Goal: Transaction & Acquisition: Book appointment/travel/reservation

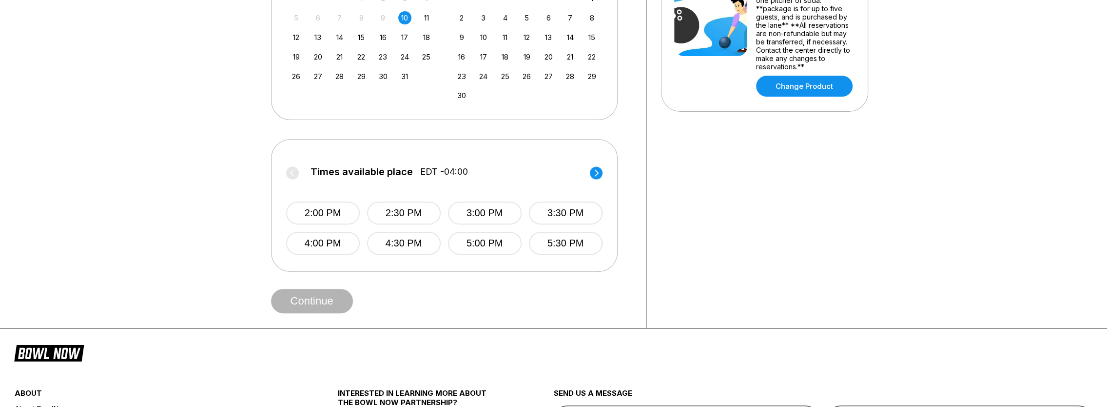
scroll to position [293, 0]
click at [600, 172] on circle at bounding box center [596, 172] width 13 height 13
click at [294, 173] on circle at bounding box center [292, 172] width 13 height 13
click at [568, 238] on button "5:30 PM" at bounding box center [566, 242] width 74 height 23
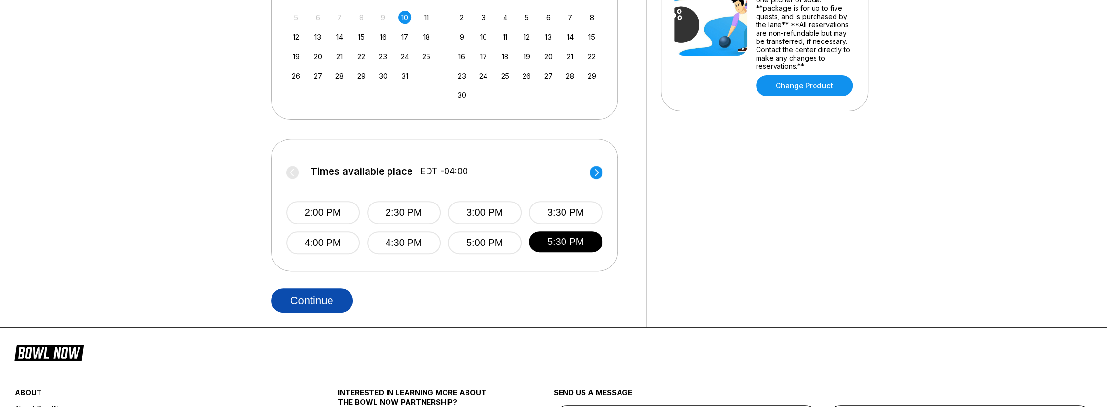
click at [332, 295] on button "Continue" at bounding box center [312, 300] width 82 height 24
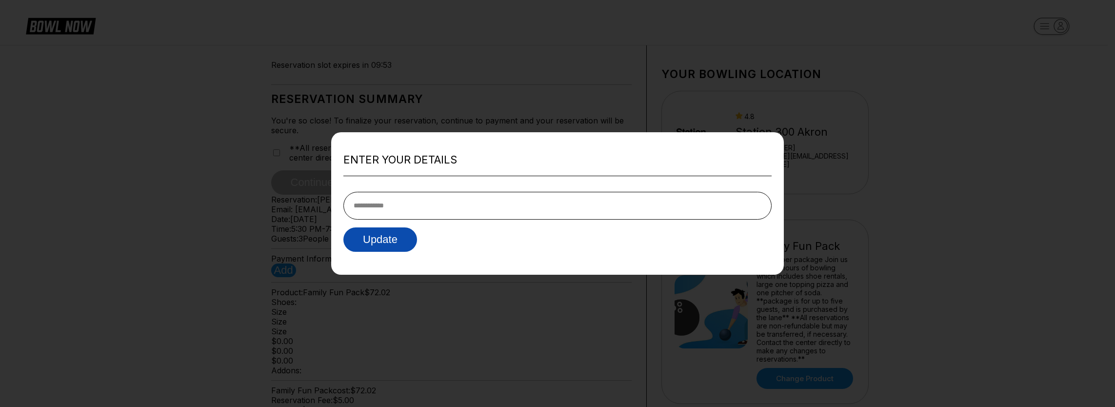
click at [407, 246] on button "Update" at bounding box center [380, 239] width 74 height 24
click at [830, 197] on div at bounding box center [557, 203] width 1115 height 407
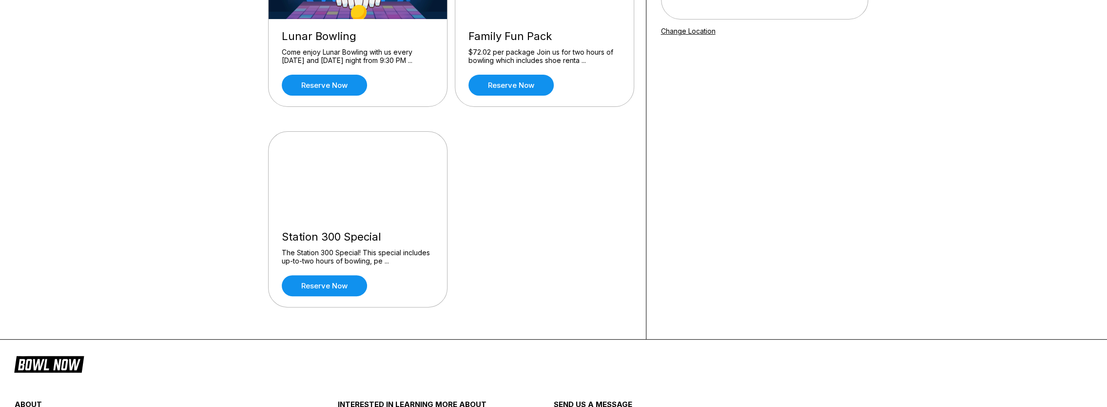
scroll to position [98, 0]
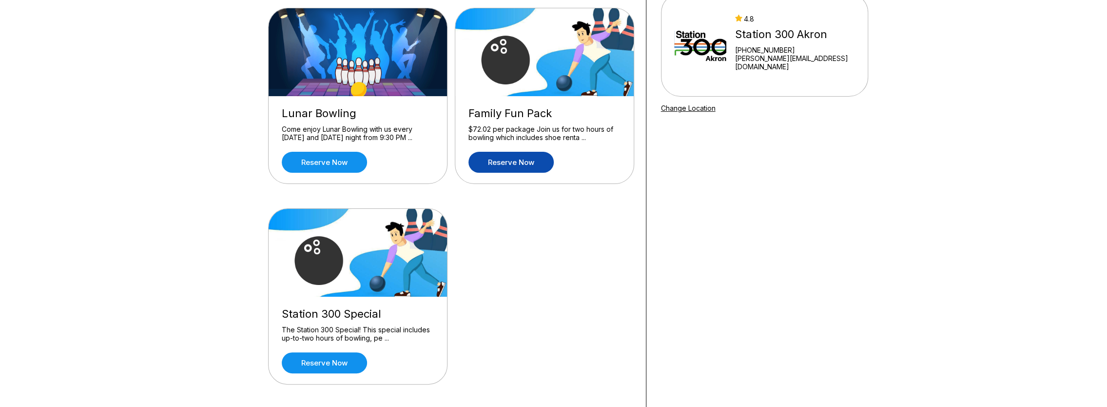
click at [518, 163] on link "Reserve now" at bounding box center [511, 162] width 85 height 21
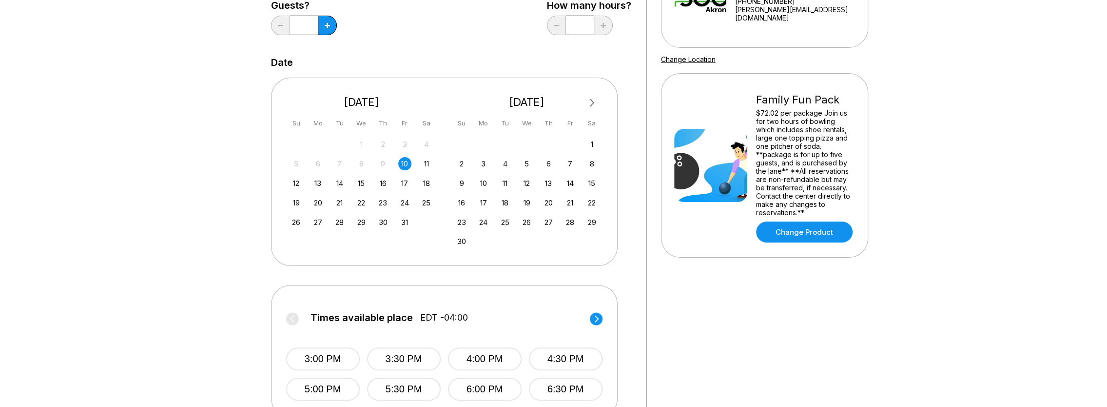
scroll to position [244, 0]
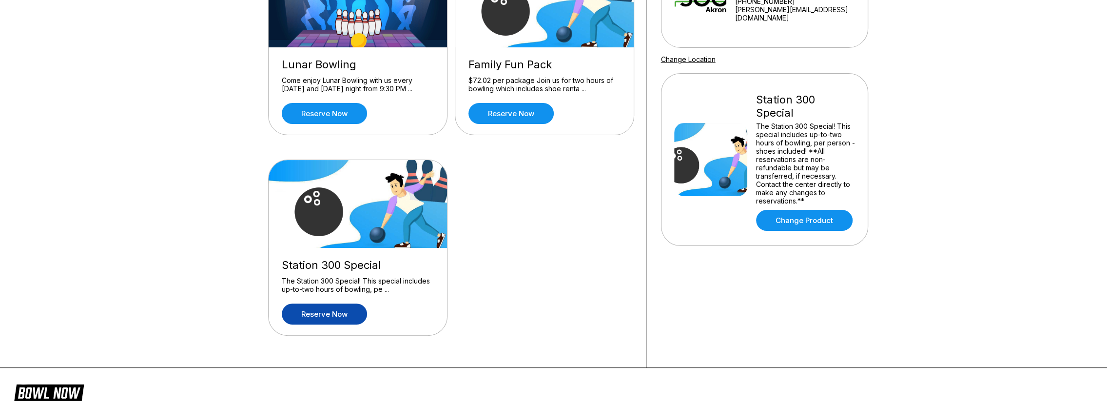
scroll to position [98, 0]
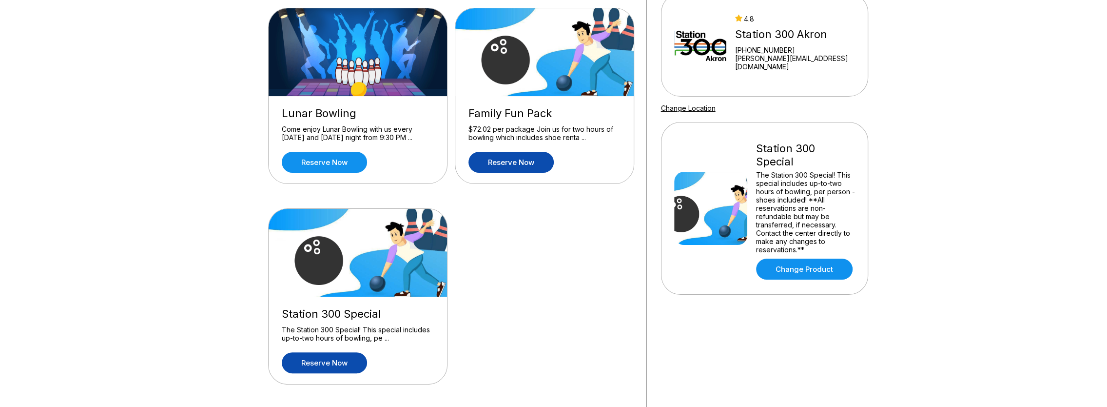
click at [524, 160] on link "Reserve now" at bounding box center [511, 162] width 85 height 21
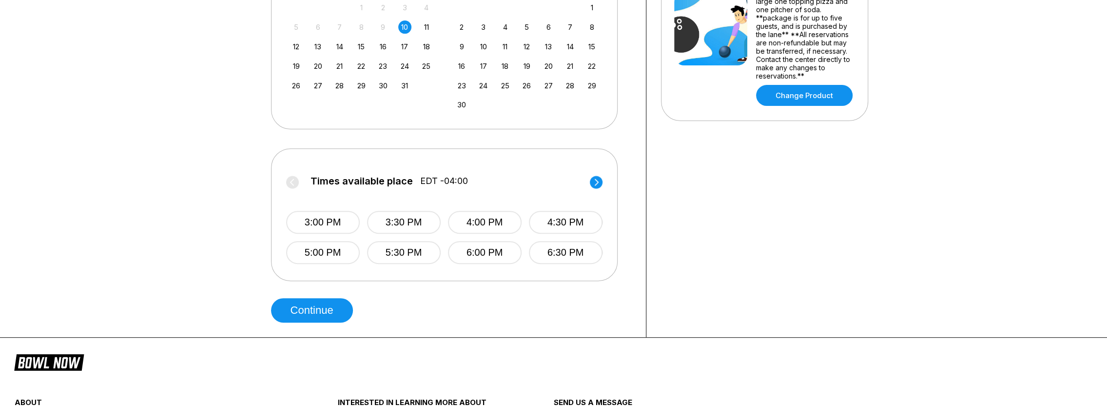
scroll to position [293, 0]
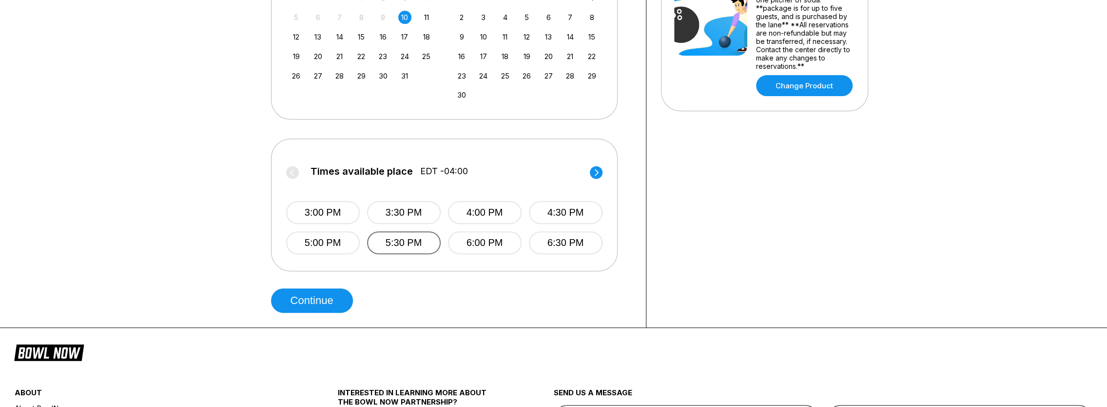
click at [408, 239] on button "5:30 PM" at bounding box center [404, 242] width 74 height 23
click at [348, 242] on button "5:00 PM" at bounding box center [323, 242] width 74 height 23
click at [380, 241] on button "5:30 PM" at bounding box center [404, 242] width 74 height 23
click at [352, 244] on button "5:00 PM" at bounding box center [323, 242] width 74 height 23
click at [311, 297] on button "Continue" at bounding box center [312, 300] width 82 height 24
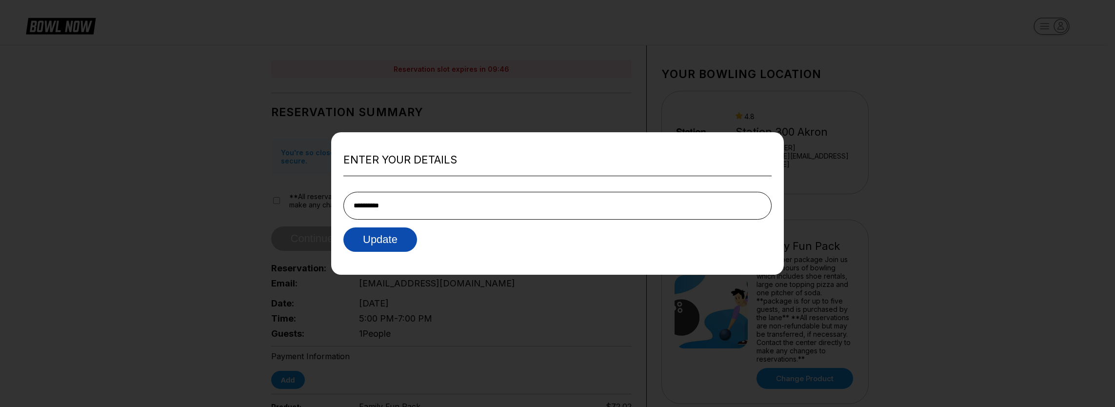
type input "**********"
click at [401, 240] on button "Update" at bounding box center [380, 239] width 74 height 24
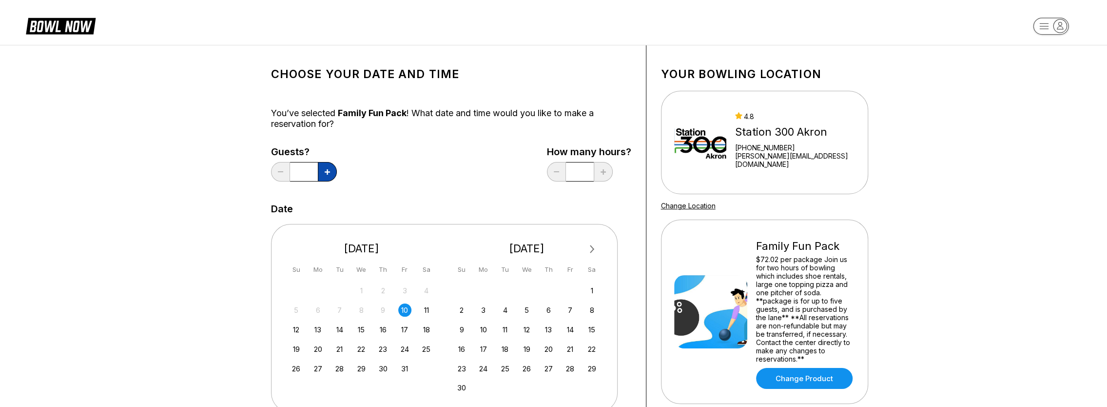
click at [325, 178] on button at bounding box center [327, 172] width 19 height 20
type input "*"
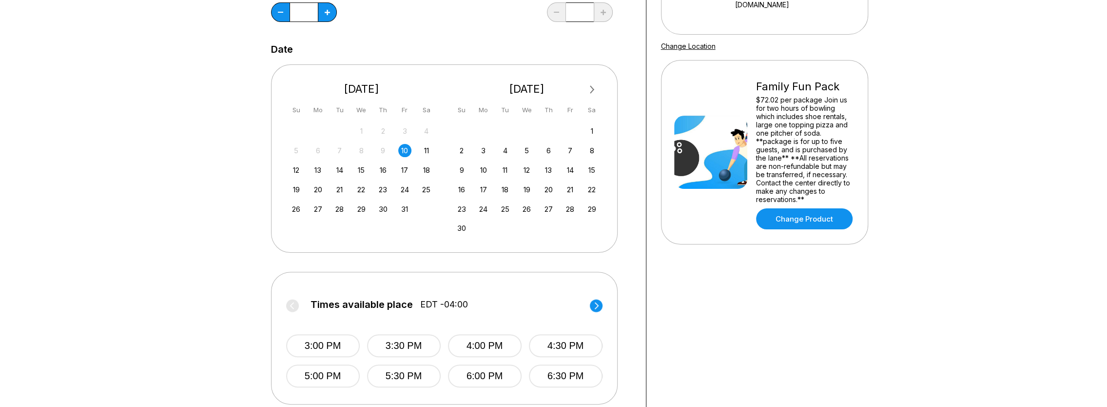
scroll to position [341, 0]
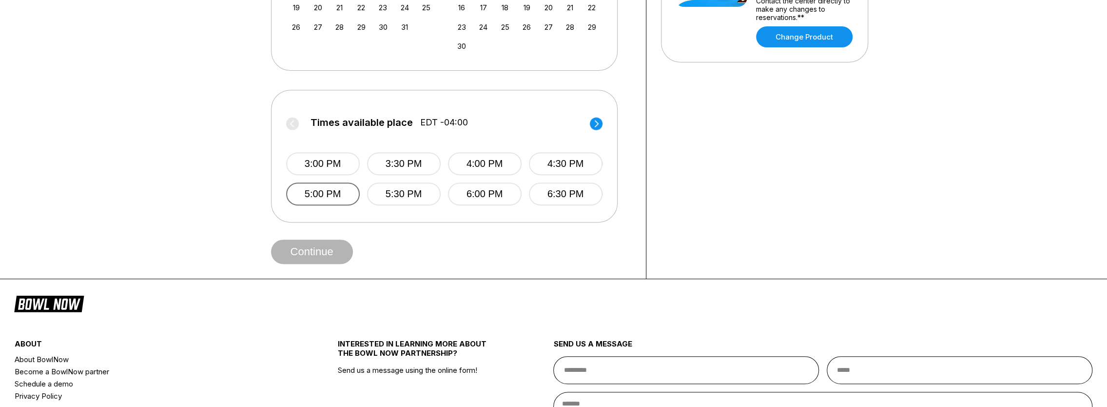
click at [358, 192] on button "5:00 PM" at bounding box center [323, 193] width 74 height 23
click at [342, 246] on button "Continue" at bounding box center [312, 251] width 82 height 24
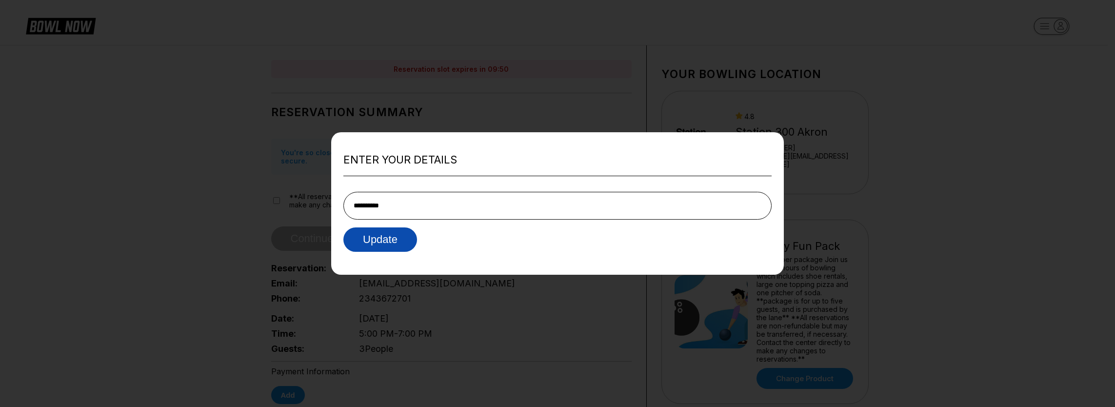
type input "**********"
click at [395, 239] on button "Update" at bounding box center [380, 239] width 74 height 24
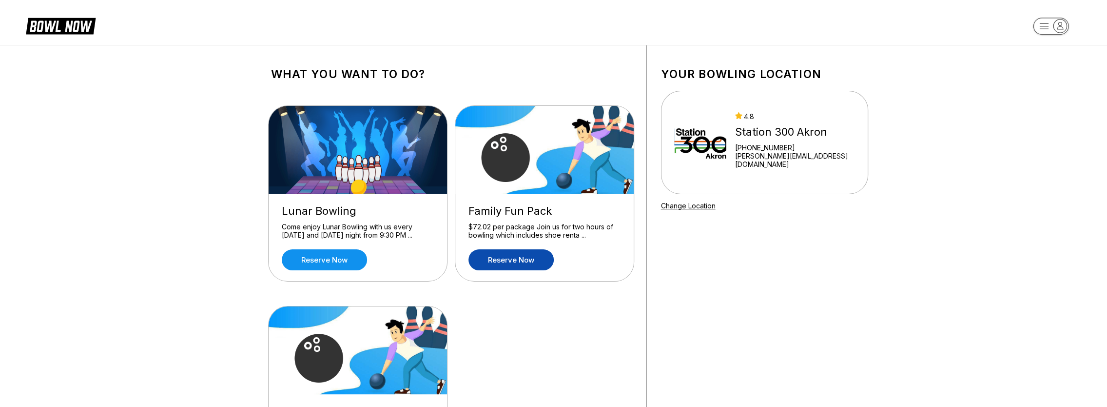
click at [518, 260] on link "Reserve now" at bounding box center [511, 259] width 85 height 21
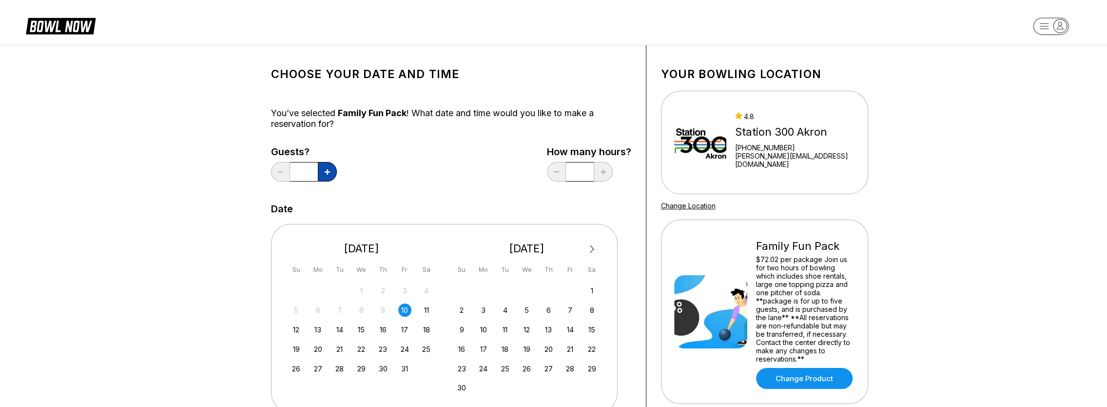
click at [329, 166] on button at bounding box center [327, 172] width 19 height 20
type input "*"
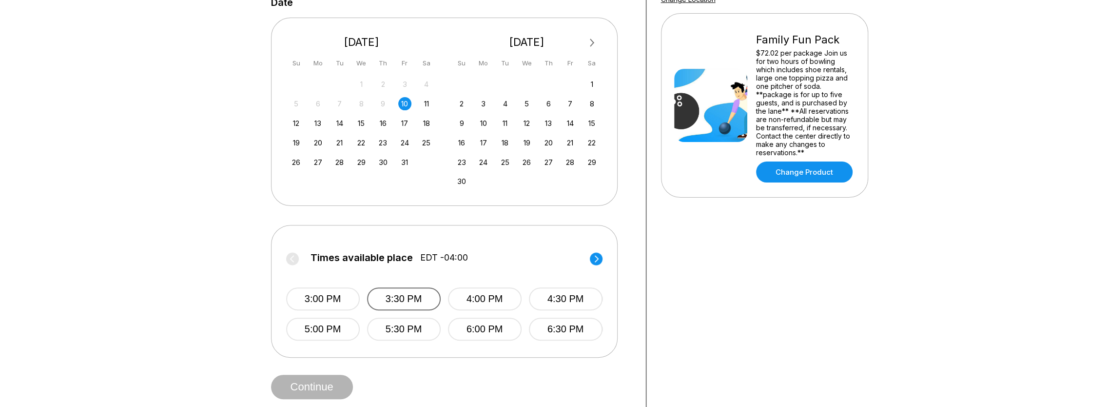
scroll to position [244, 0]
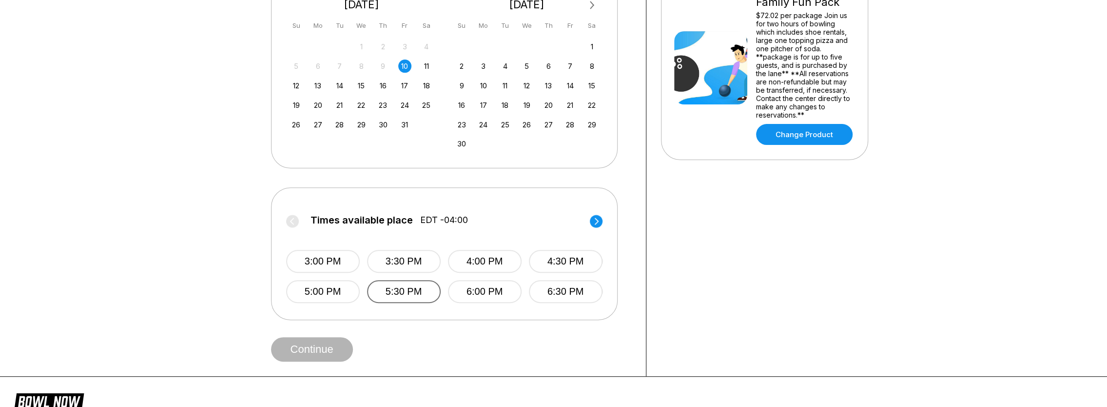
click at [382, 288] on button "5:30 PM" at bounding box center [404, 291] width 74 height 23
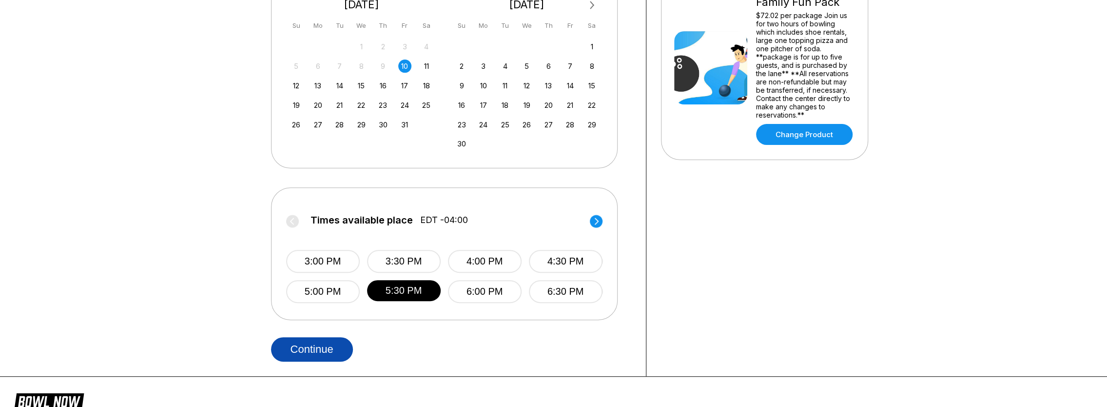
click at [329, 348] on button "Continue" at bounding box center [312, 349] width 82 height 24
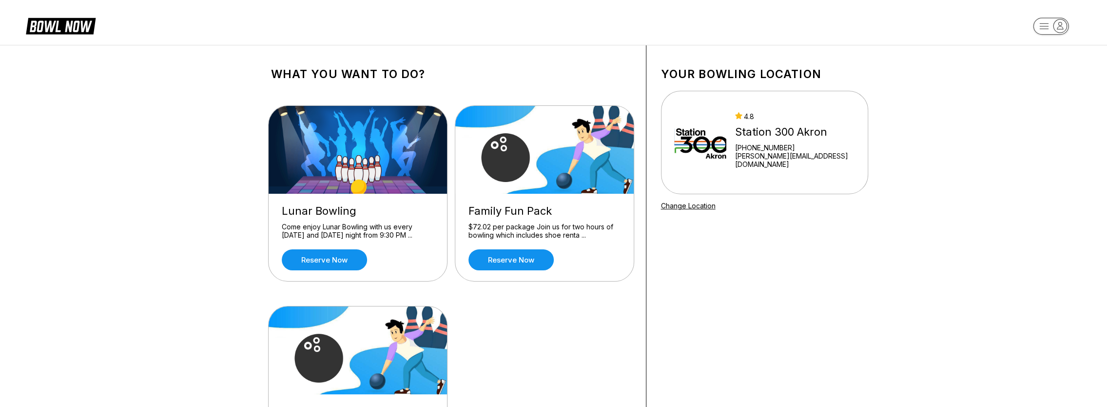
click at [690, 206] on link "Change Location" at bounding box center [688, 205] width 55 height 8
